Goal: Task Accomplishment & Management: Manage account settings

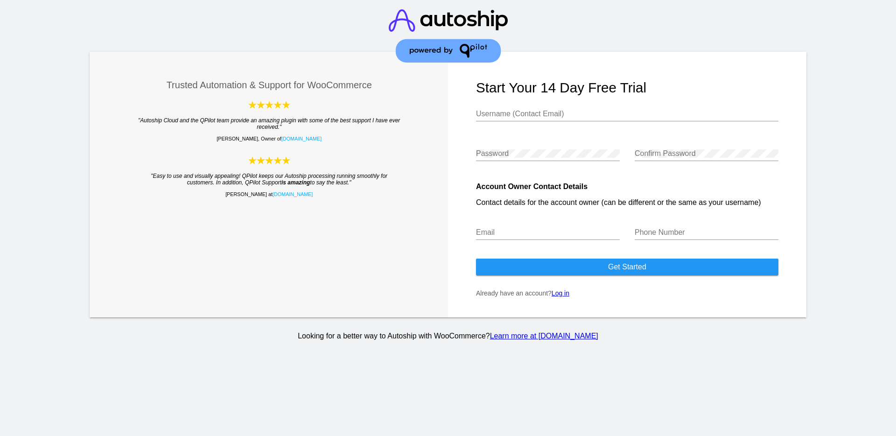
click at [561, 296] on link "Log in" at bounding box center [560, 292] width 18 height 7
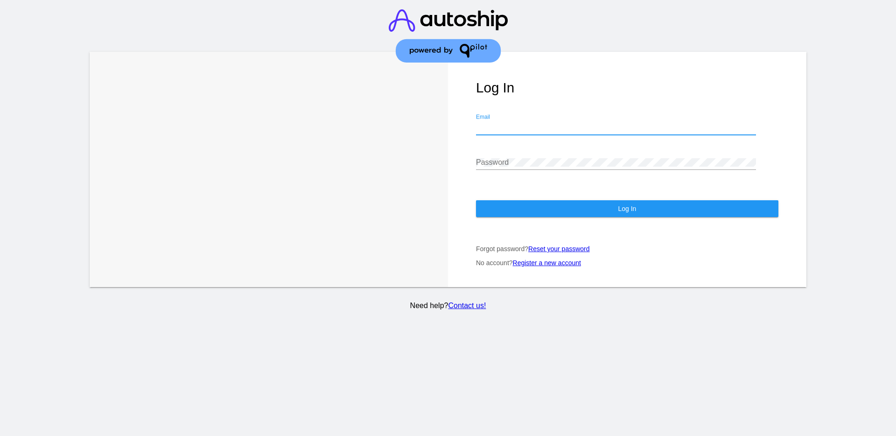
click at [539, 127] on input "Email" at bounding box center [616, 127] width 280 height 8
type input "[EMAIL_ADDRESS][DOMAIN_NAME]"
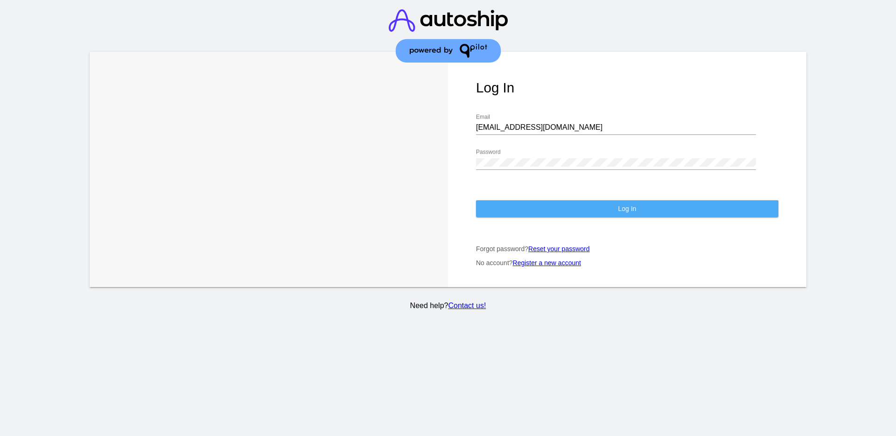
click at [546, 213] on button "Log In" at bounding box center [627, 208] width 302 height 17
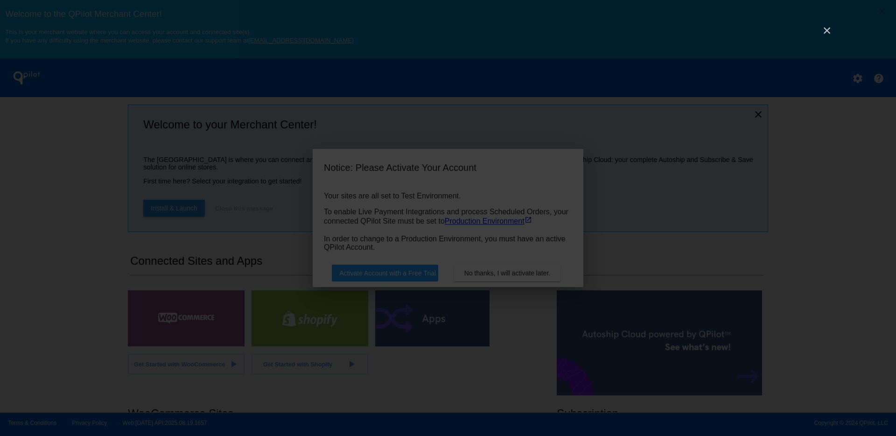
click at [814, 32] on div "×" at bounding box center [448, 218] width 896 height 436
click at [822, 33] on link "×" at bounding box center [826, 30] width 11 height 11
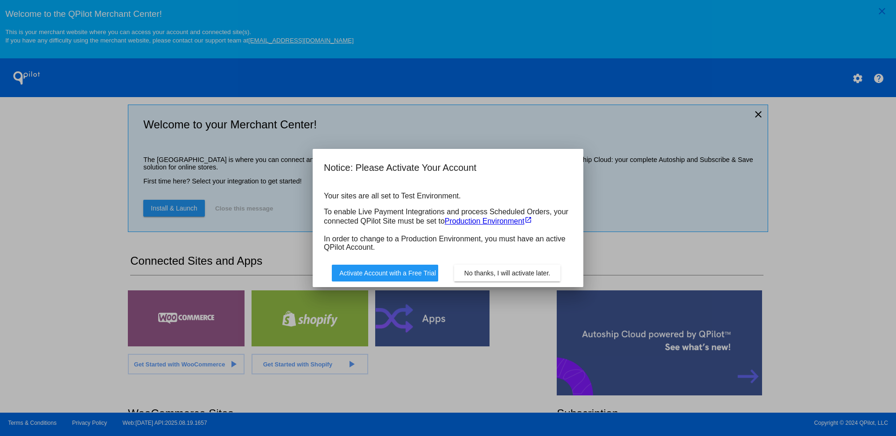
drag, startPoint x: 522, startPoint y: 278, endPoint x: 339, endPoint y: 234, distance: 188.1
click at [339, 234] on app-sites-all-test-dialog "Notice: Please Activate Your Account Your sites are all set to Test Environment…" at bounding box center [448, 223] width 248 height 127
click at [504, 276] on span "No thanks, I will activate later." at bounding box center [507, 272] width 86 height 7
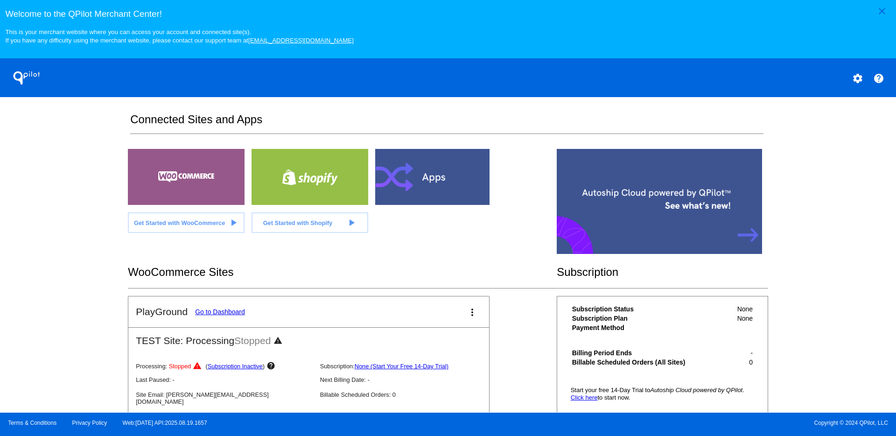
scroll to position [207, 0]
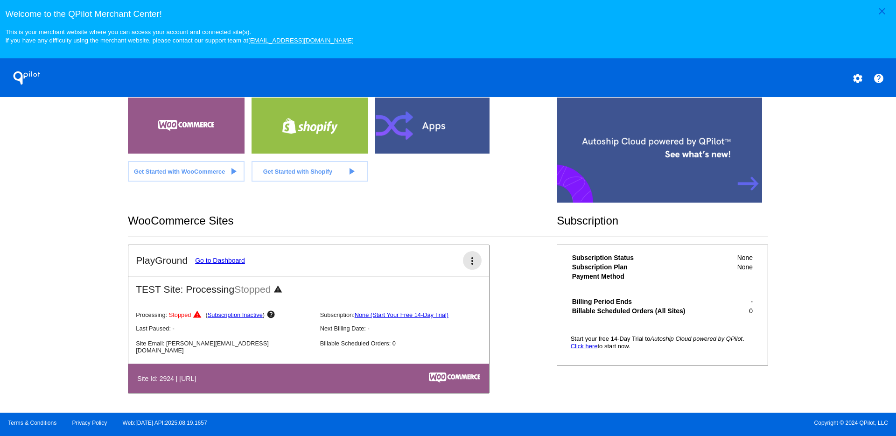
click at [467, 265] on mat-icon "more_vert" at bounding box center [472, 260] width 11 height 11
click at [419, 266] on span "dashboard" at bounding box center [436, 268] width 35 height 8
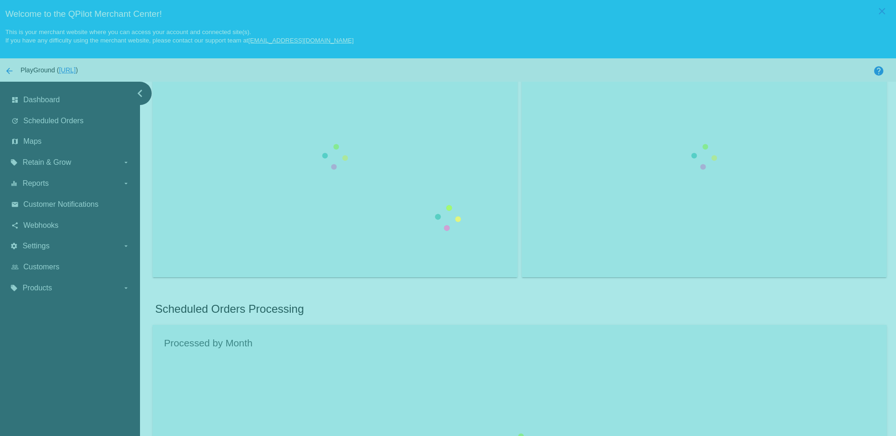
scroll to position [251, 0]
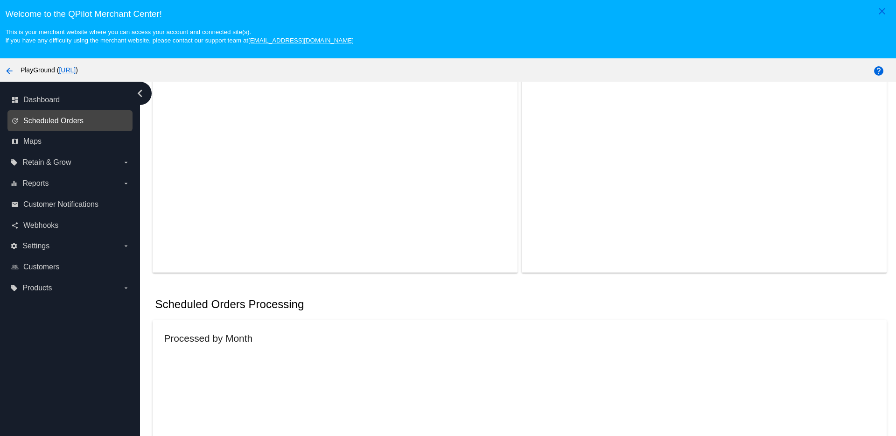
click at [84, 125] on span "Scheduled Orders" at bounding box center [53, 121] width 60 height 8
